Goal: Navigation & Orientation: Find specific page/section

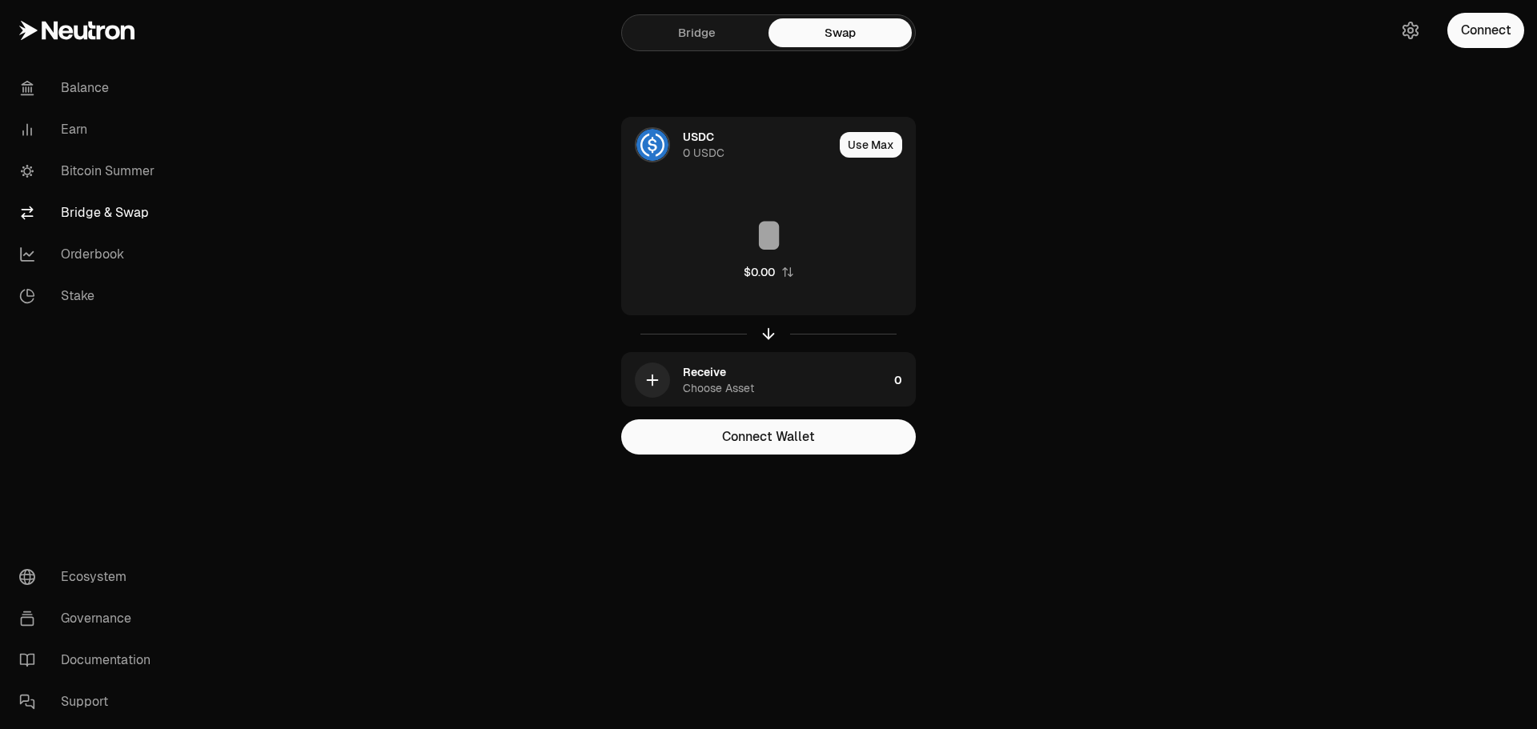
click at [130, 174] on link "Bitcoin Summer" at bounding box center [89, 171] width 166 height 42
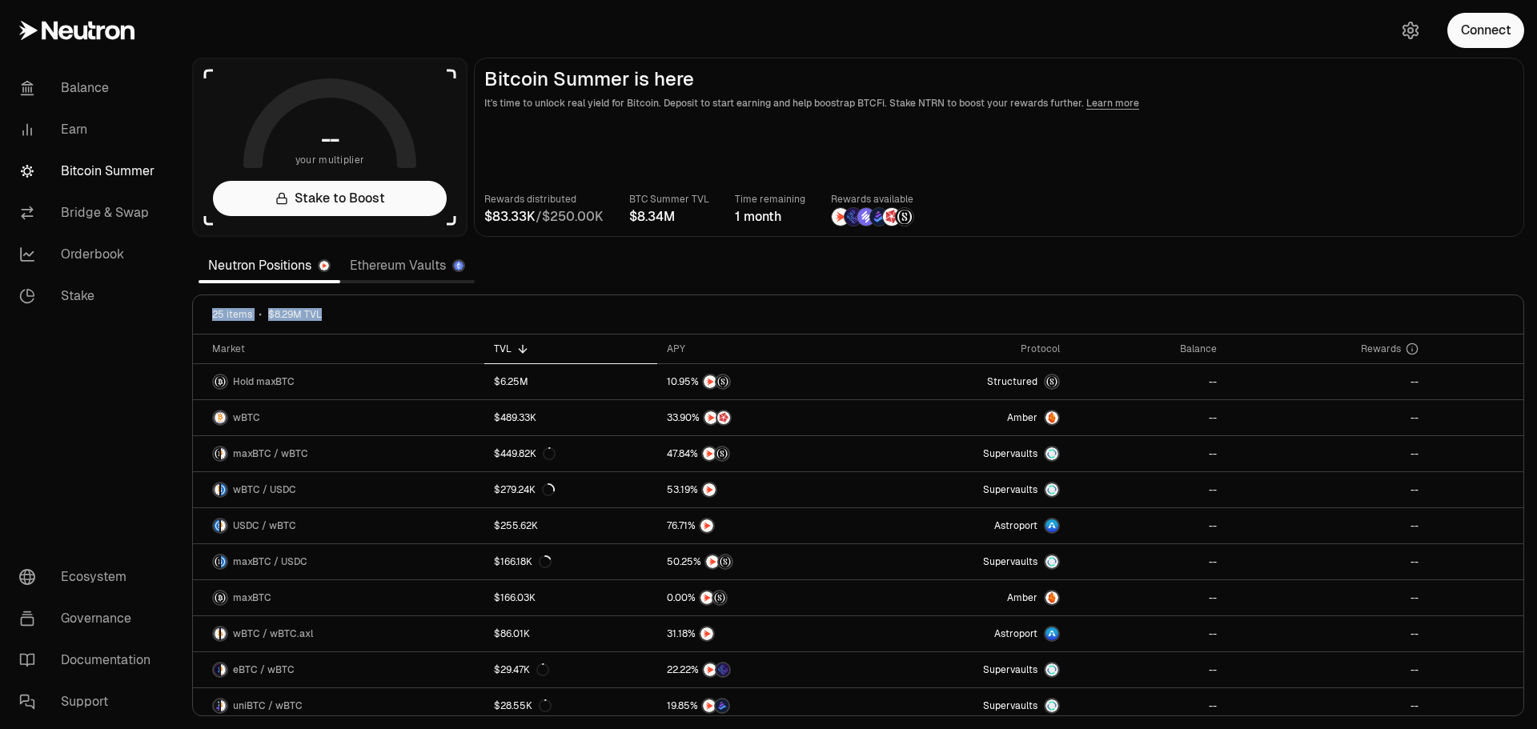
drag, startPoint x: 337, startPoint y: 318, endPoint x: 180, endPoint y: 309, distance: 157.1
click at [180, 309] on section "-- your multiplier Stake to Boost Bitcoin Summer is here It's time to unlock re…" at bounding box center [858, 364] width 1358 height 729
click at [345, 323] on div "25 items $8.29M TVL" at bounding box center [858, 314] width 1330 height 39
click at [371, 259] on link "Ethereum Vaults" at bounding box center [407, 266] width 134 height 32
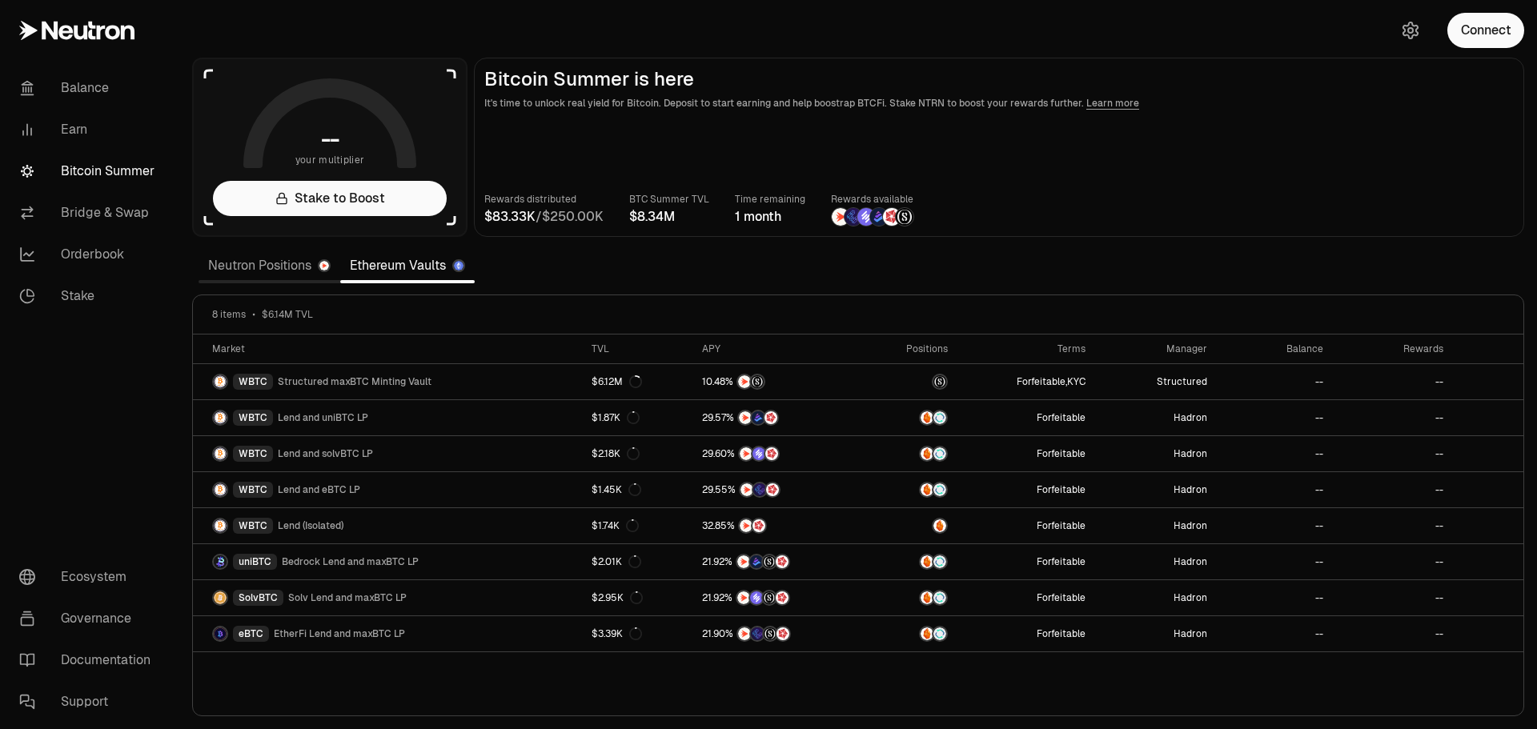
click at [281, 271] on link "Neutron Positions" at bounding box center [270, 266] width 142 height 32
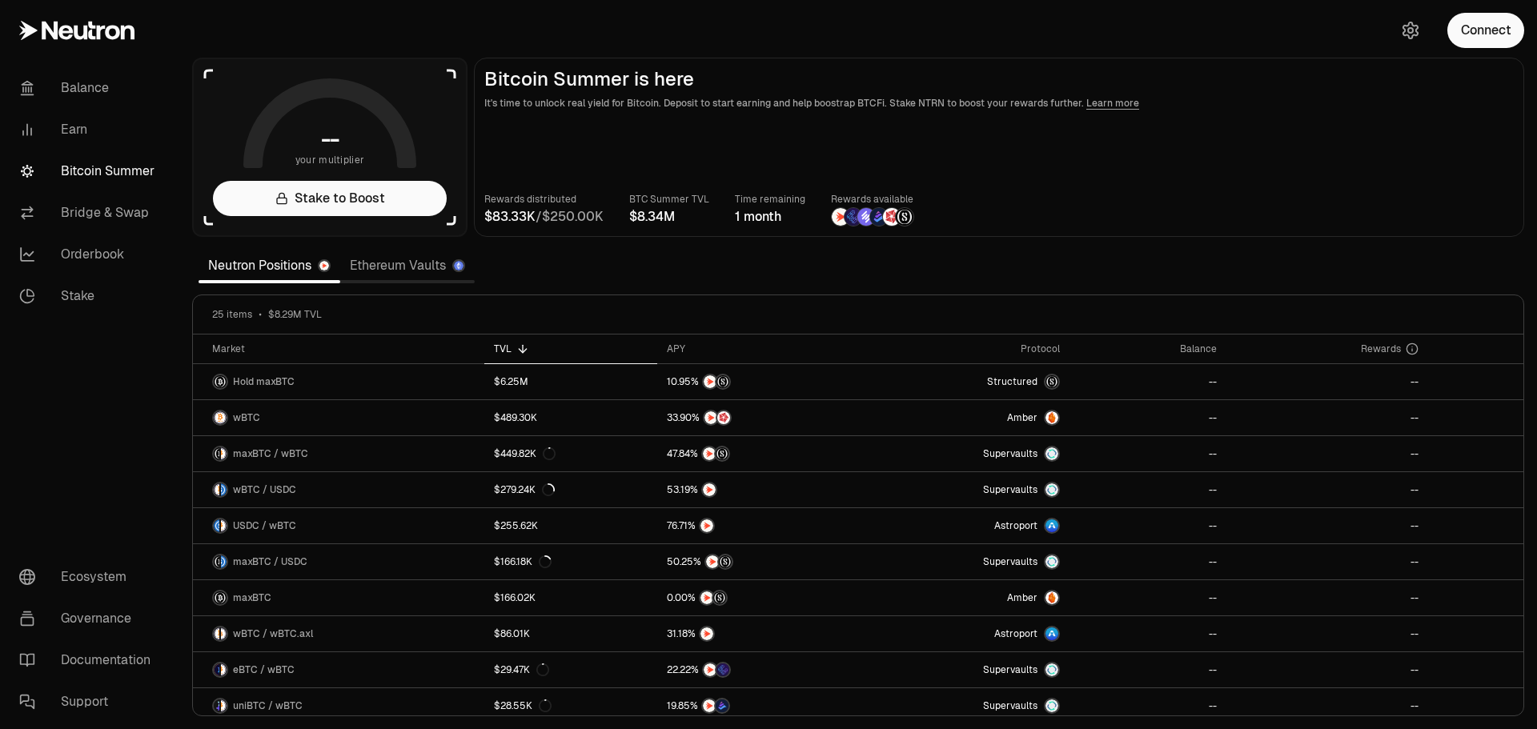
click at [415, 270] on link "Ethereum Vaults" at bounding box center [407, 266] width 134 height 32
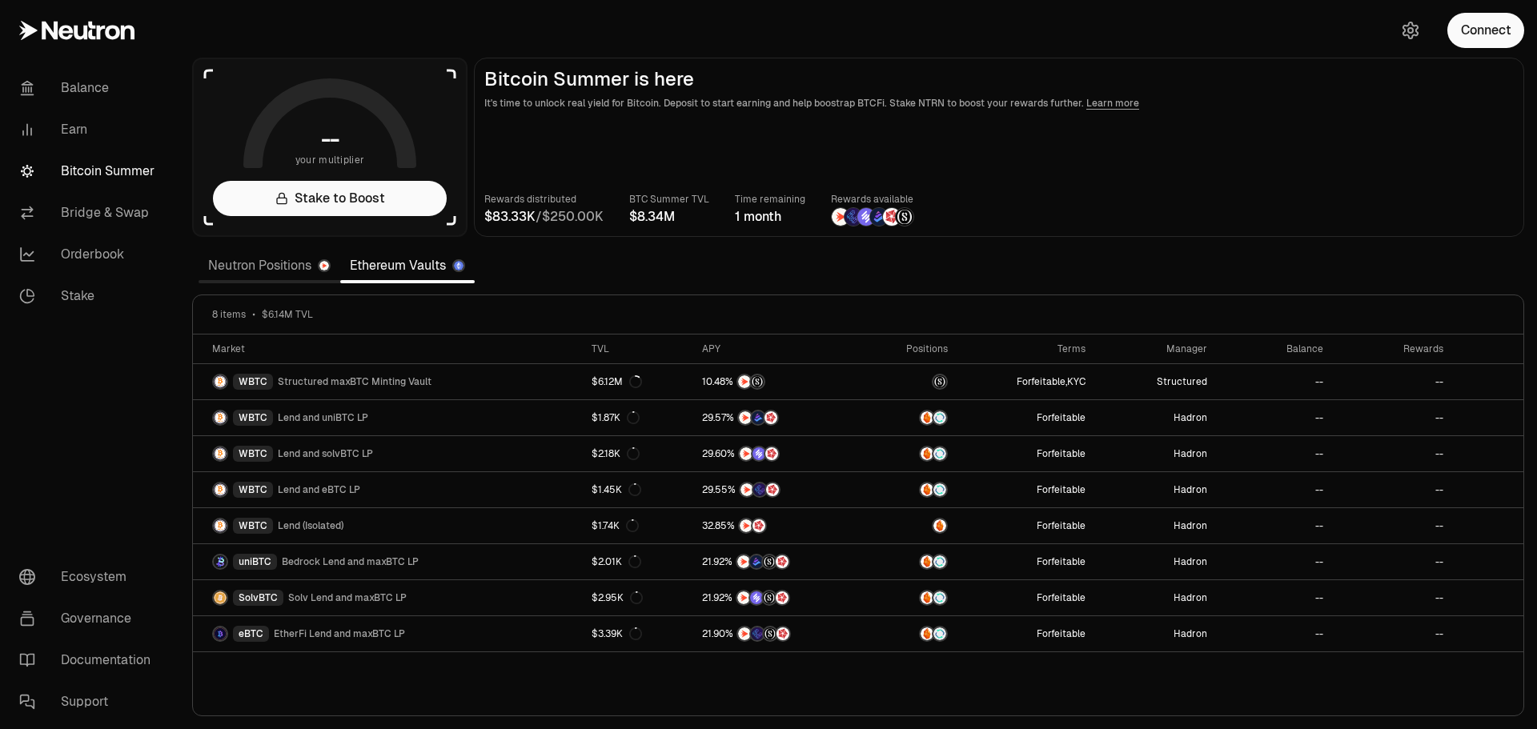
click at [239, 272] on link "Neutron Positions" at bounding box center [270, 266] width 142 height 32
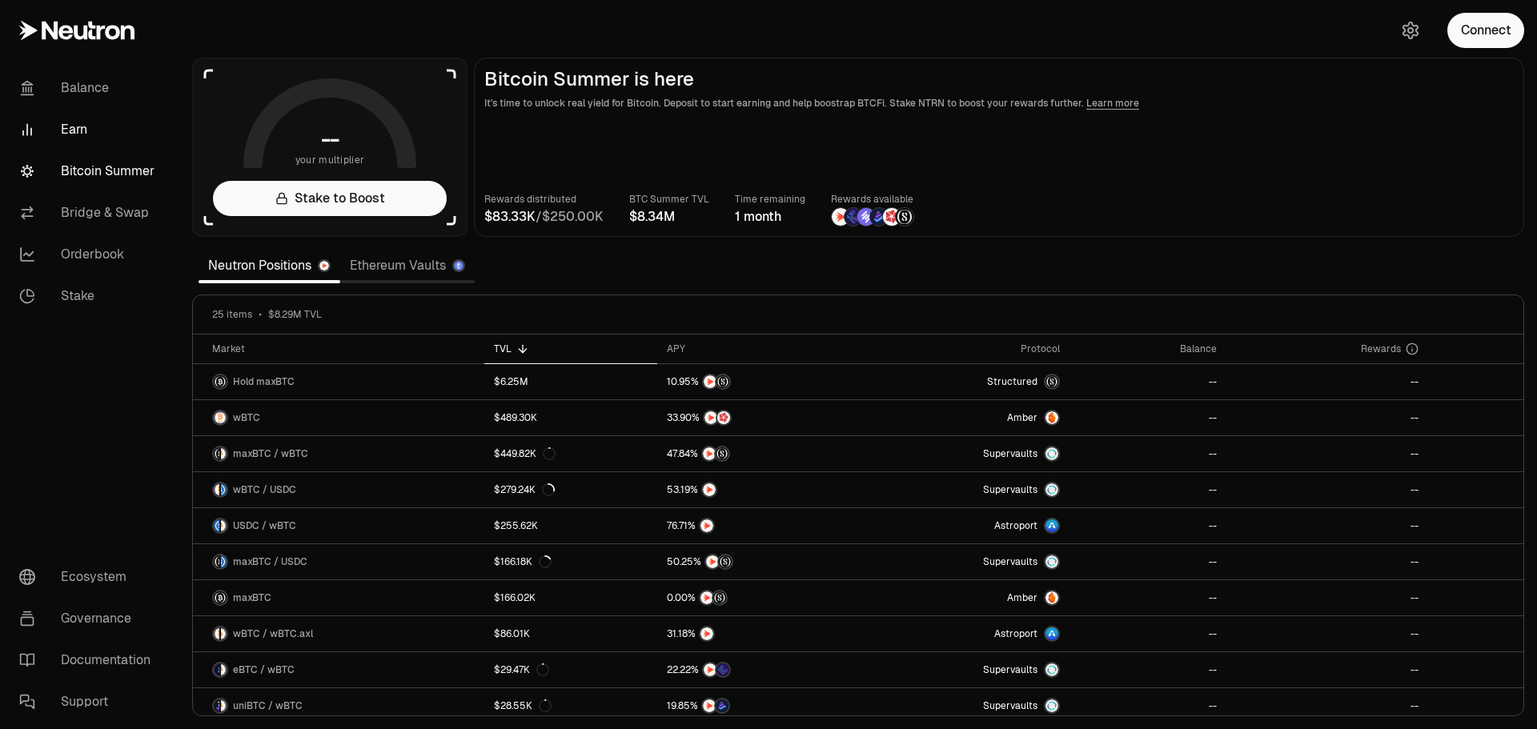
click at [82, 130] on link "Earn" at bounding box center [89, 130] width 166 height 42
